Goal: Information Seeking & Learning: Learn about a topic

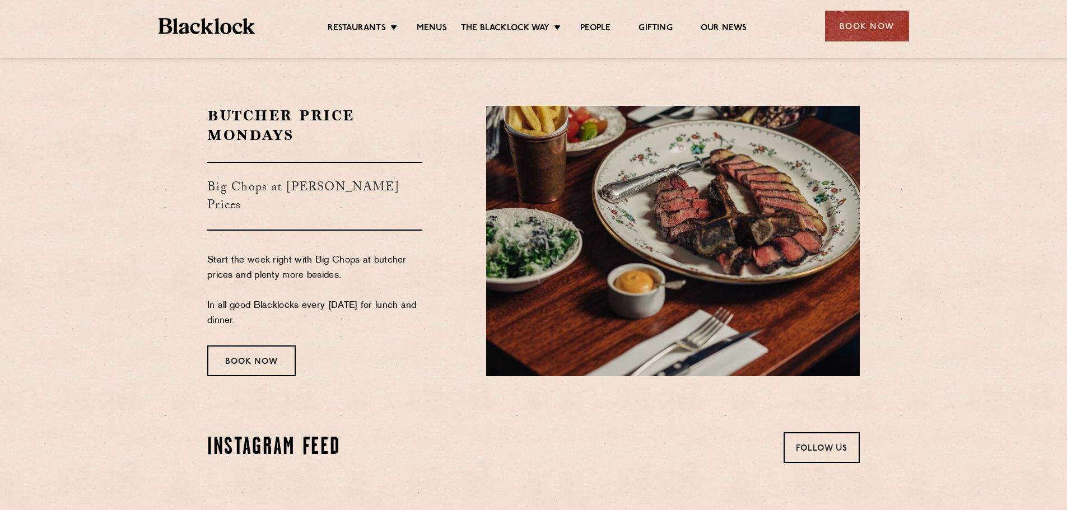
scroll to position [1904, 0]
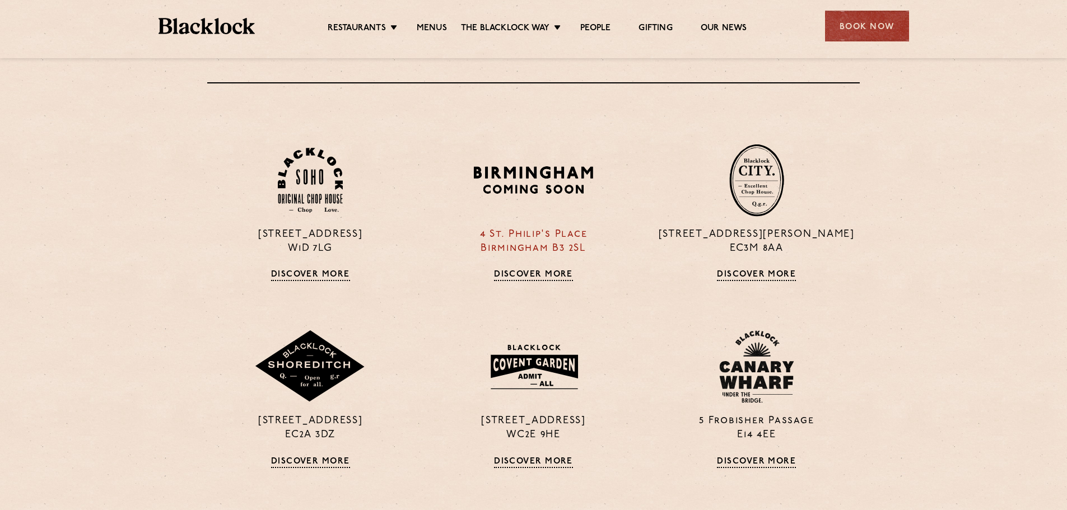
scroll to position [840, 0]
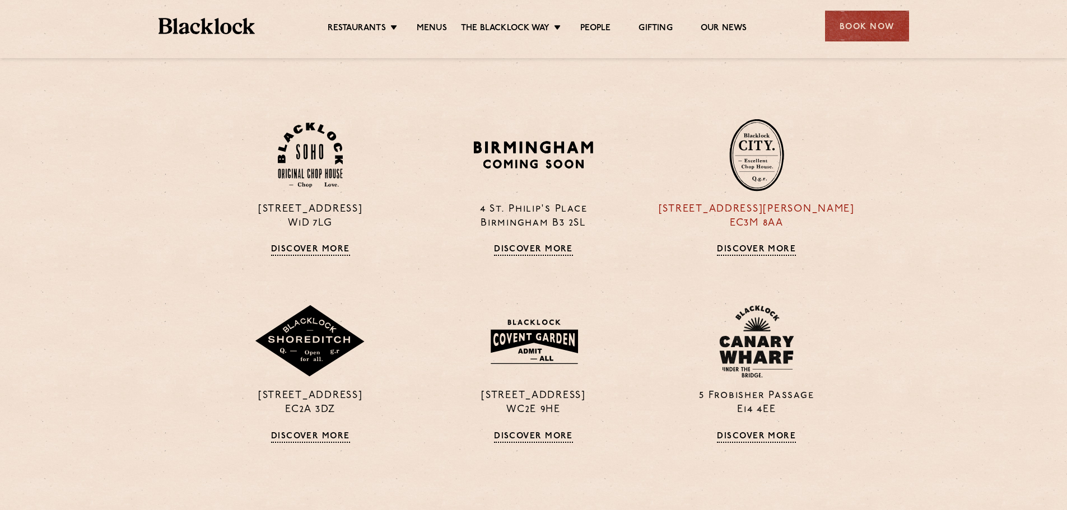
click at [767, 213] on p "13 Philpot Lane EC3M 8AA" at bounding box center [756, 217] width 206 height 28
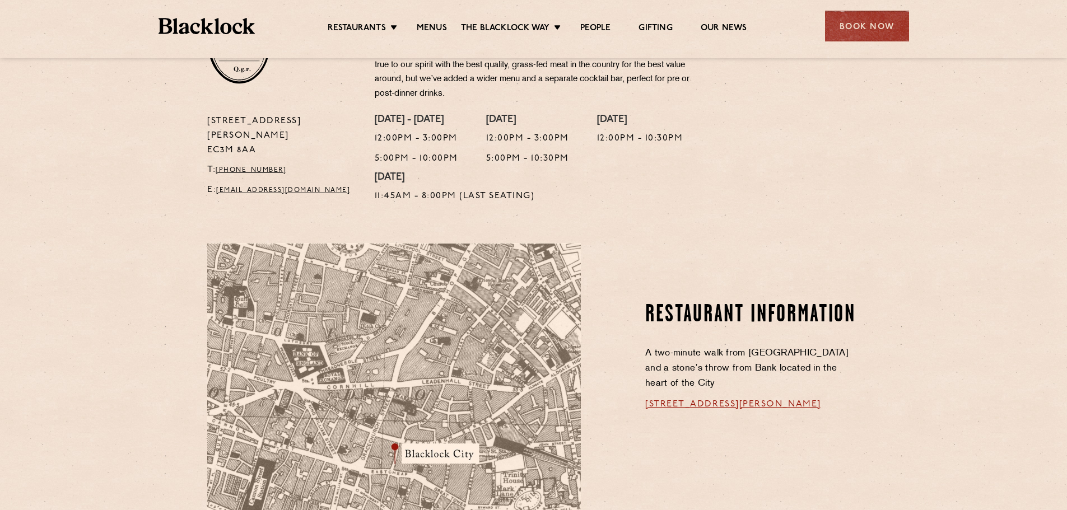
scroll to position [504, 0]
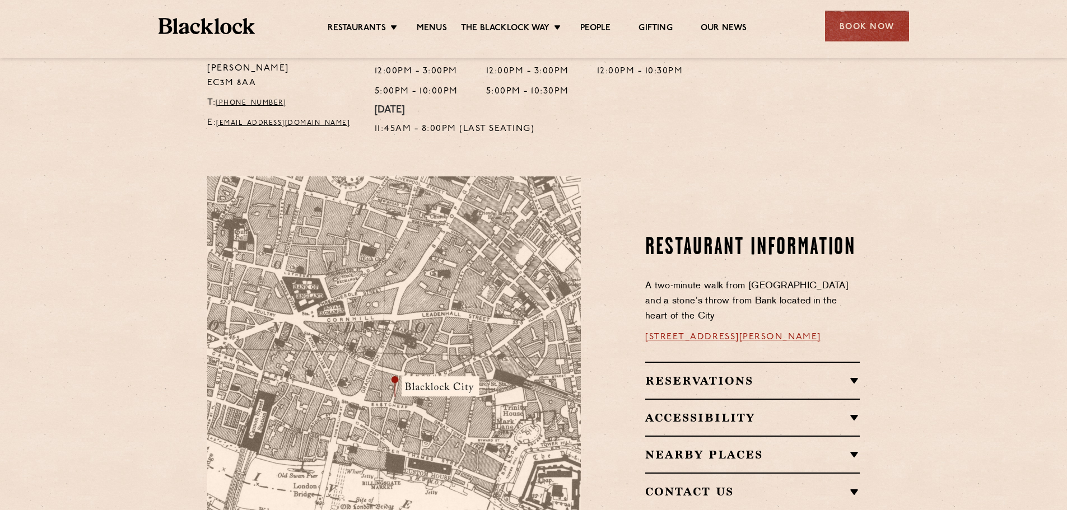
drag, startPoint x: 730, startPoint y: 297, endPoint x: 635, endPoint y: 223, distance: 120.4
click at [635, 223] on div "Restaurant Information A two-minute walk from Monument tube station and a stone…" at bounding box center [728, 372] width 279 height 393
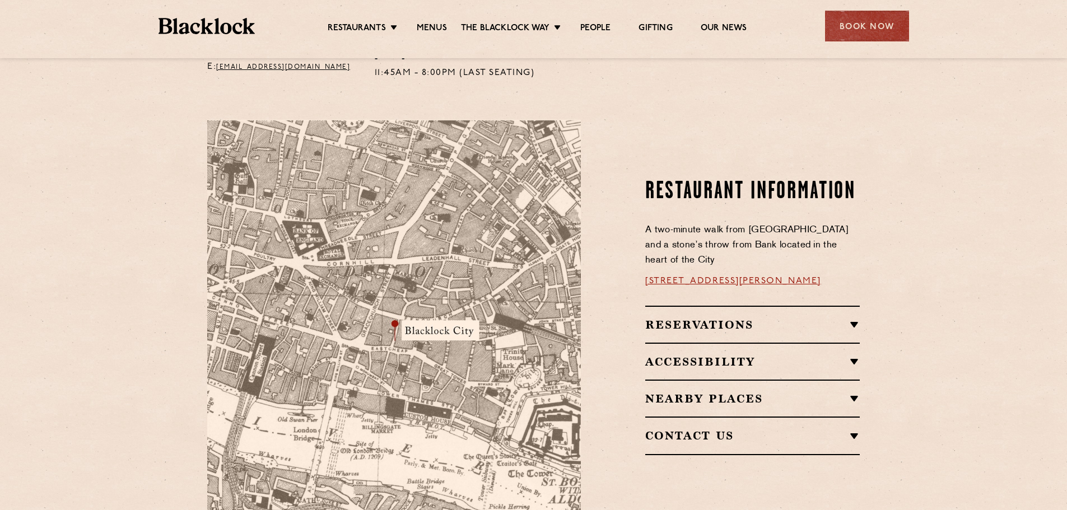
click at [714, 318] on h2 "Reservations" at bounding box center [752, 324] width 214 height 13
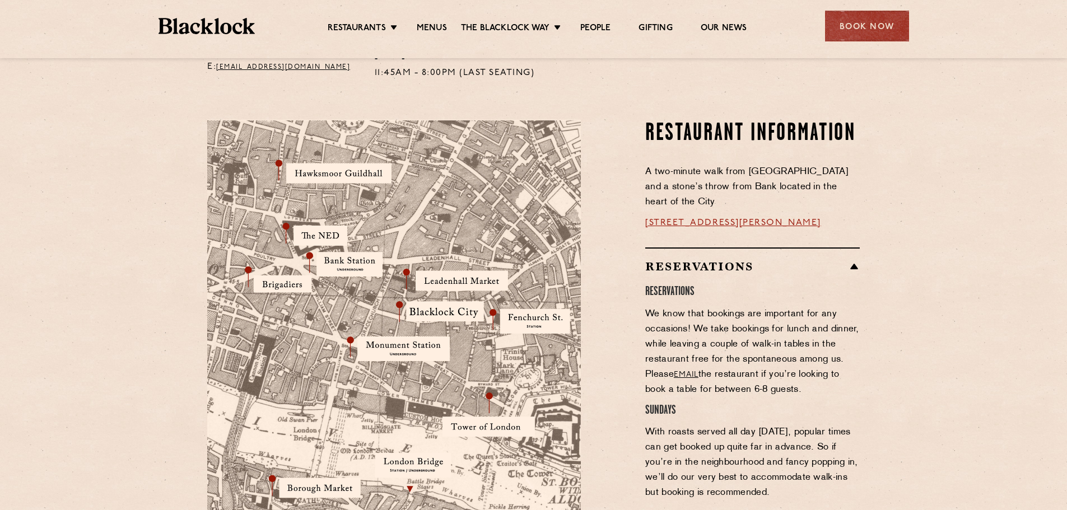
click at [720, 260] on h2 "Reservations" at bounding box center [752, 266] width 214 height 13
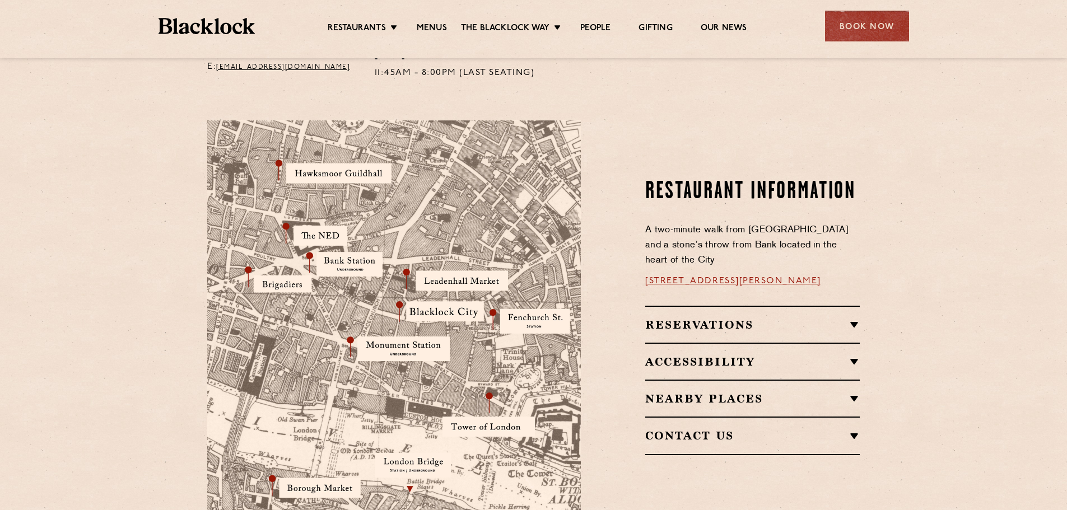
drag, startPoint x: 701, startPoint y: 250, endPoint x: 630, endPoint y: 198, distance: 88.1
click at [630, 198] on div "Restaurant Information A two-minute walk from Monument tube station and a stone…" at bounding box center [728, 316] width 279 height 393
drag, startPoint x: 705, startPoint y: 204, endPoint x: 706, endPoint y: 248, distance: 43.7
click at [706, 248] on div "Restaurant Information A two-minute walk from Monument tube station and a stone…" at bounding box center [752, 242] width 214 height 128
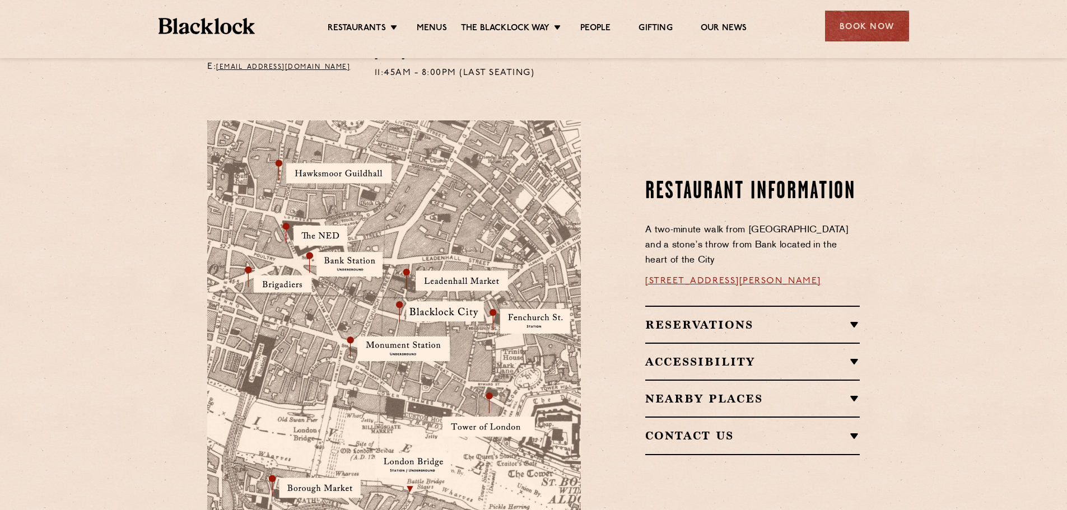
click at [706, 248] on p "A two-minute walk from Monument tube station and a stone’s throw from Bank loca…" at bounding box center [752, 245] width 214 height 45
click at [716, 318] on h2 "Reservations" at bounding box center [752, 324] width 214 height 13
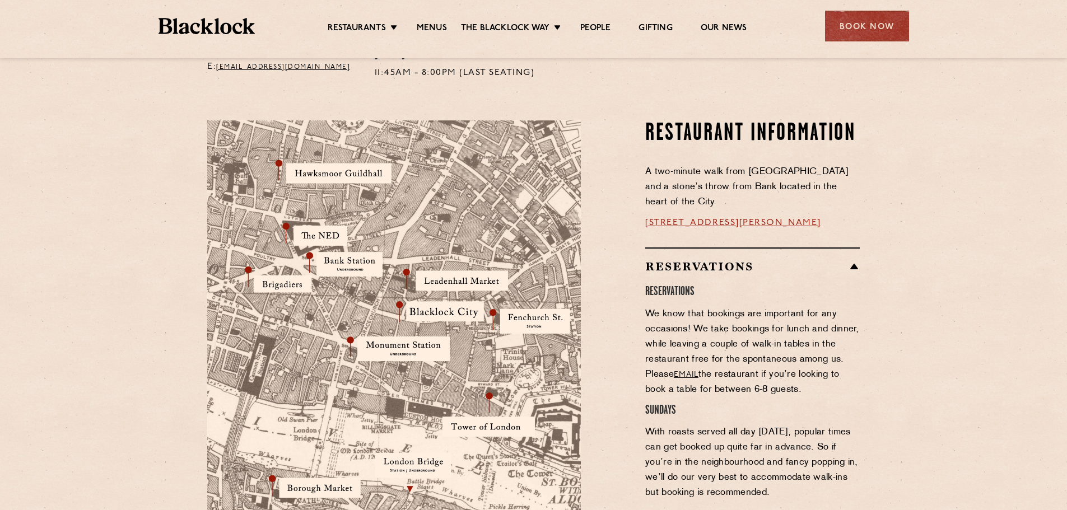
drag, startPoint x: 732, startPoint y: 284, endPoint x: 809, endPoint y: 379, distance: 121.4
click at [809, 379] on div "RESERVATIONS We know that bookings are important for any occasions! We take boo…" at bounding box center [752, 445] width 214 height 333
click at [809, 379] on div "Reservations RESERVATIONS We know that bookings are important for any occasions…" at bounding box center [752, 365] width 214 height 236
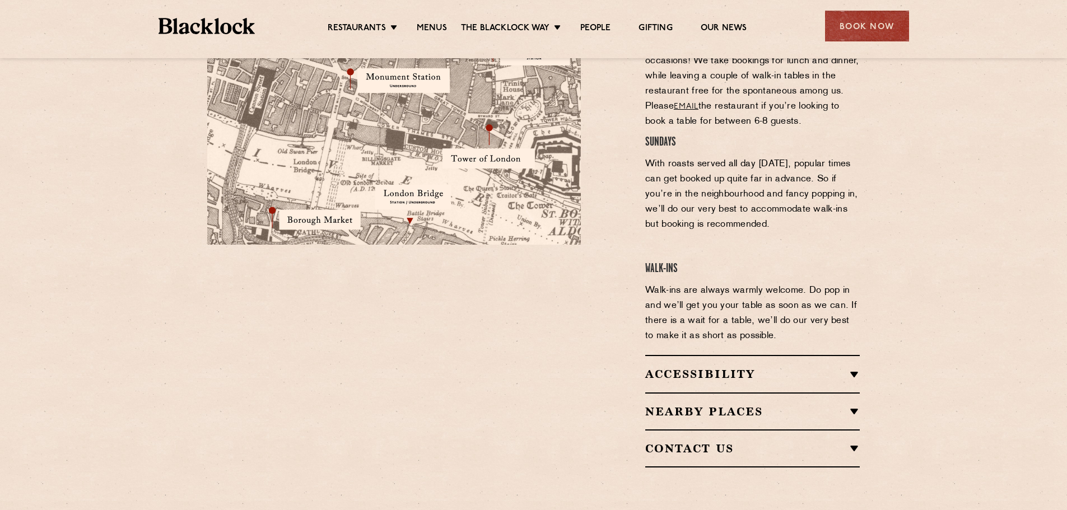
scroll to position [840, 0]
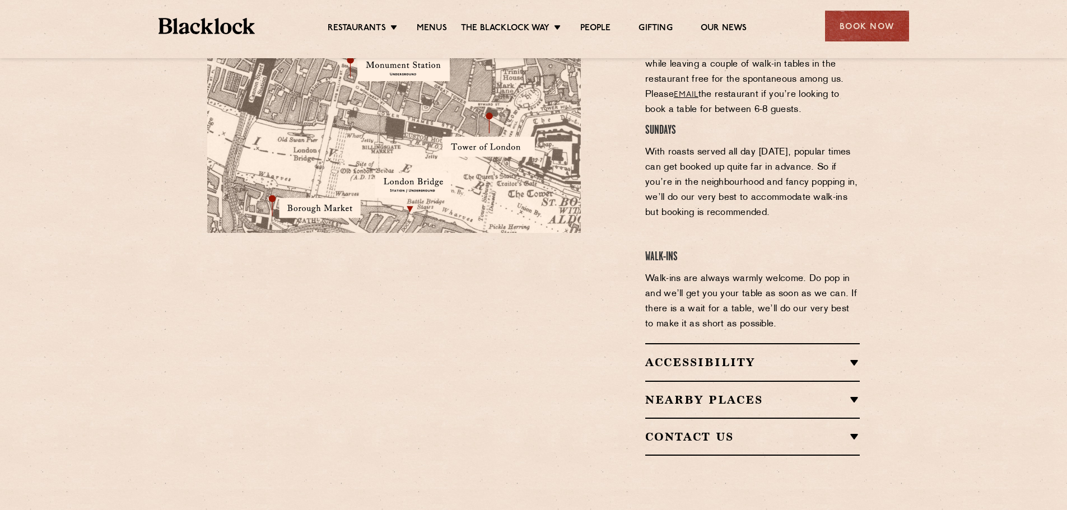
click at [812, 356] on h2 "Accessibility" at bounding box center [752, 362] width 214 height 13
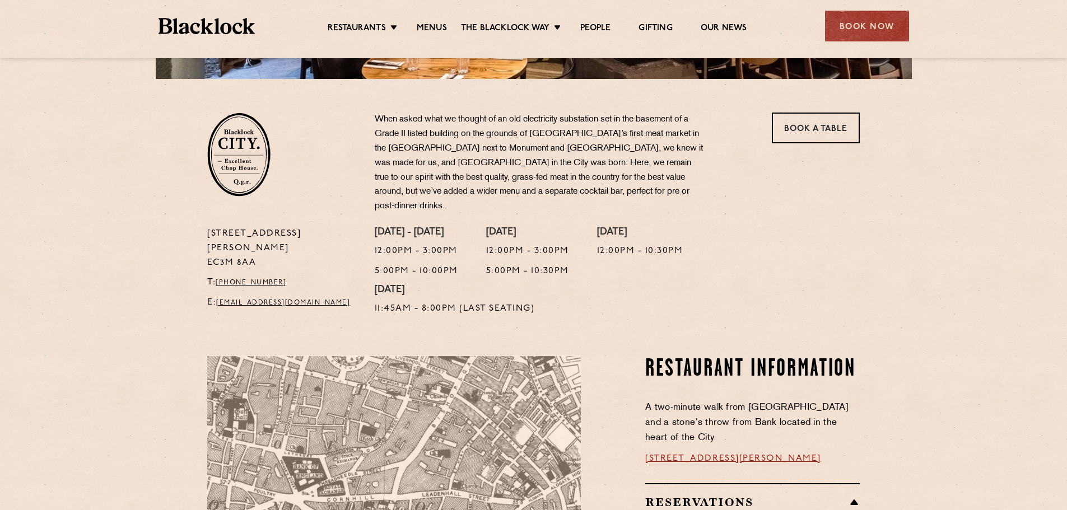
scroll to position [127, 0]
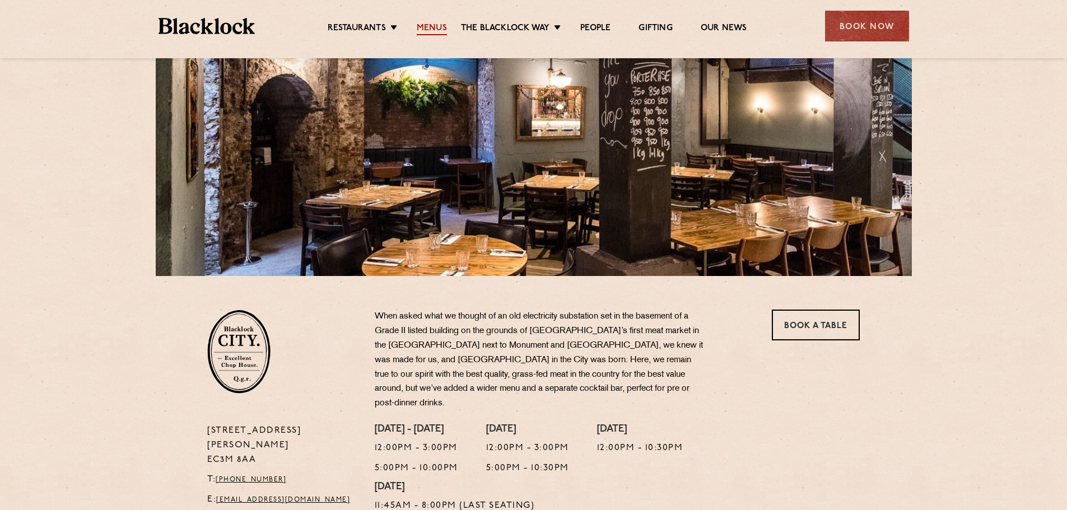
click at [433, 23] on link "Menus" at bounding box center [432, 29] width 30 height 12
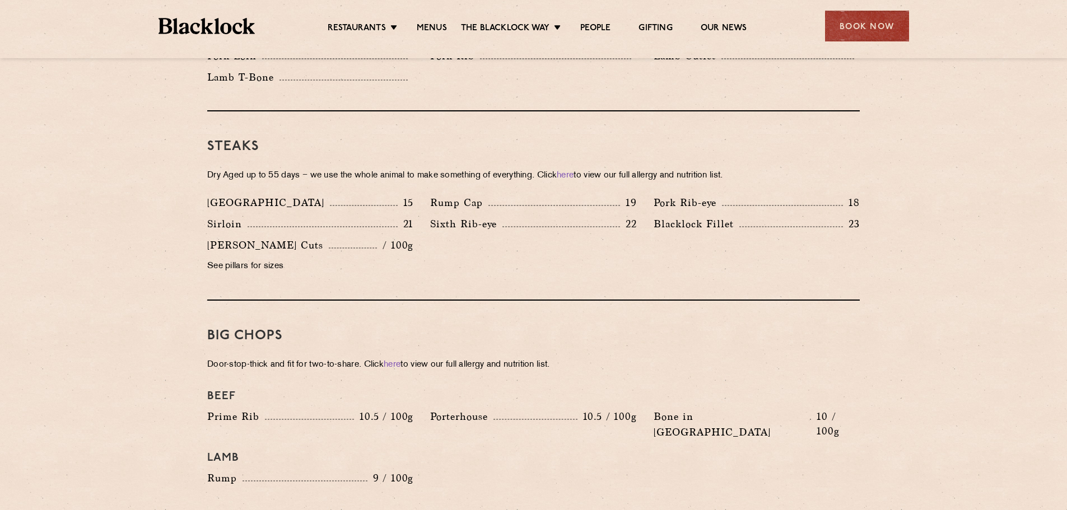
scroll to position [1008, 0]
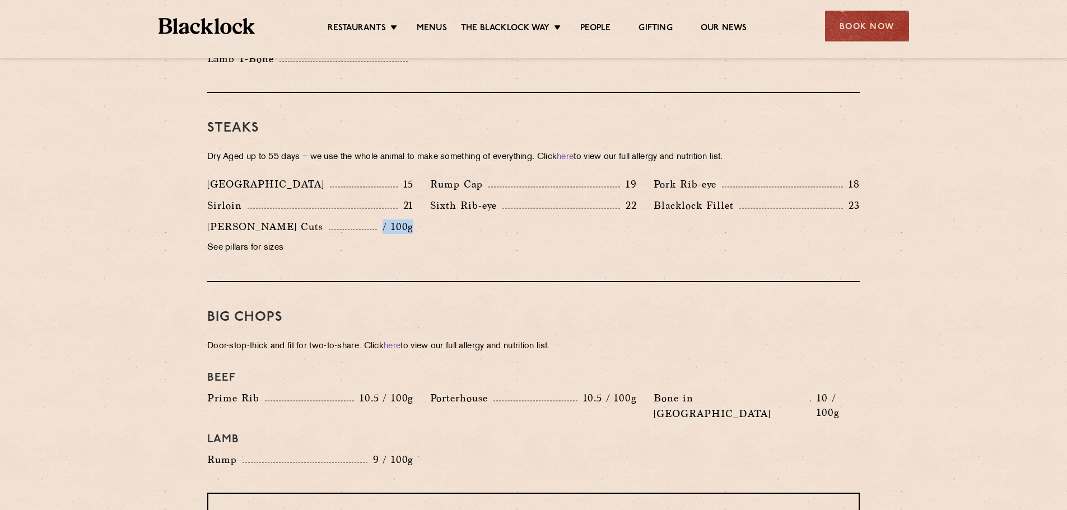
drag, startPoint x: 338, startPoint y: 209, endPoint x: 416, endPoint y: 212, distance: 78.4
click at [416, 219] on div "[PERSON_NAME] Cuts / 100g See pillars for sizes" at bounding box center [310, 240] width 223 height 43
click at [477, 198] on p "Sixth Rib-eye" at bounding box center [466, 206] width 72 height 16
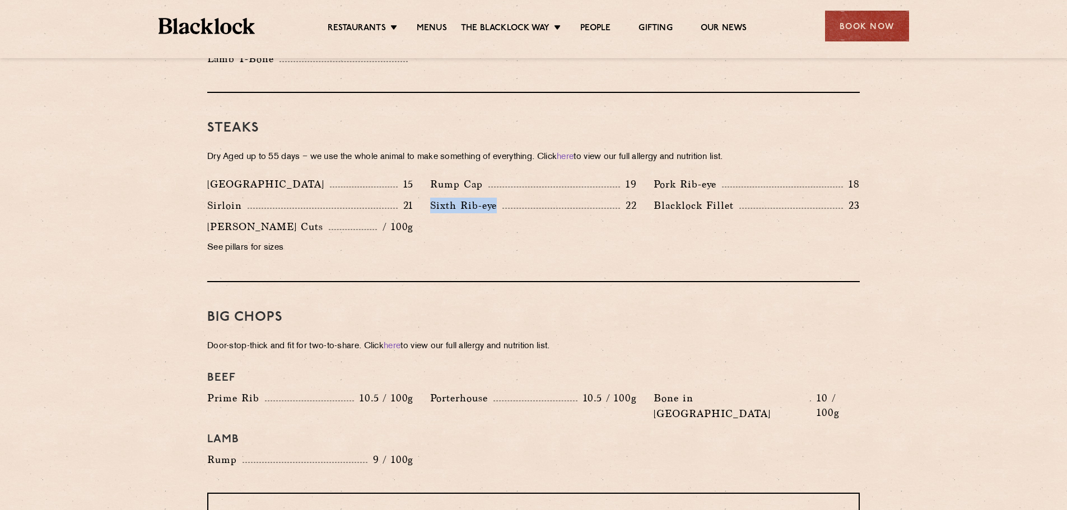
click at [477, 198] on p "Sixth Rib-eye" at bounding box center [466, 206] width 72 height 16
click at [473, 198] on p "Sixth Rib-eye" at bounding box center [466, 206] width 72 height 16
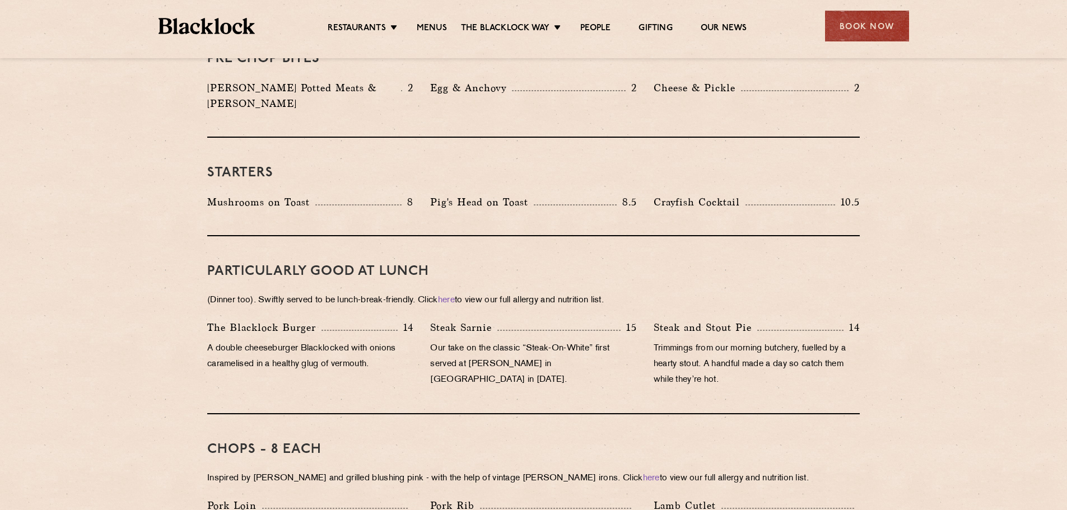
scroll to position [504, 0]
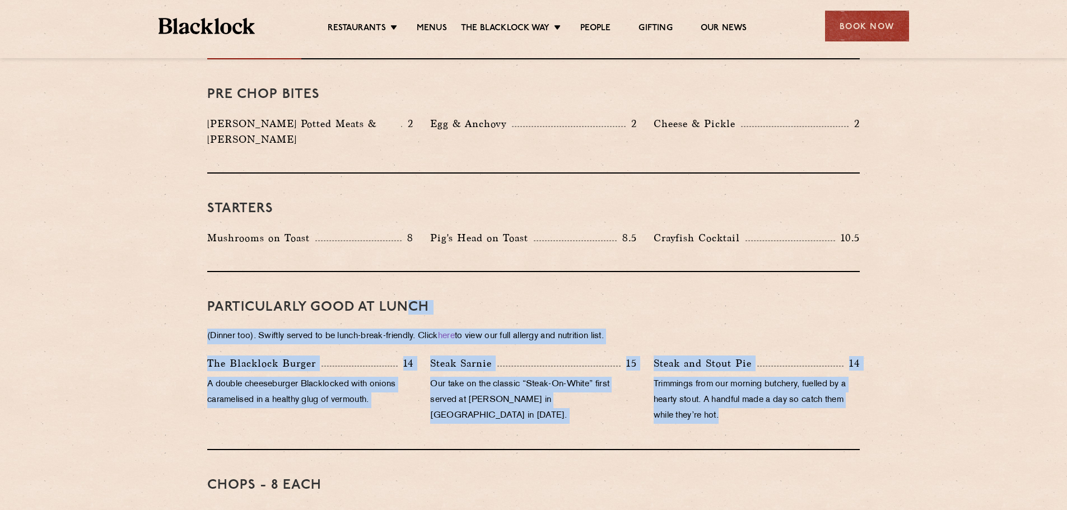
drag, startPoint x: 725, startPoint y: 399, endPoint x: 408, endPoint y: 264, distance: 344.2
click at [408, 272] on div "PARTICULARLY GOOD AT LUNCH (Dinner too). Swiftly served to be lunch-break-frien…" at bounding box center [533, 361] width 652 height 178
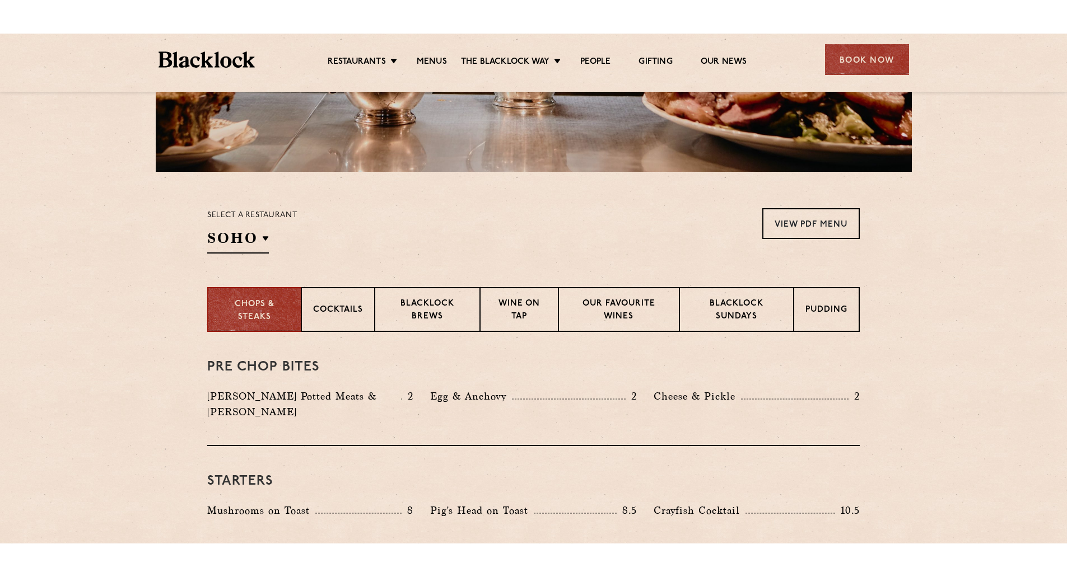
scroll to position [392, 0]
